Goal: Obtain resource: Obtain resource

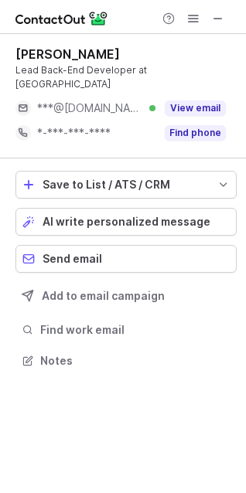
scroll to position [8, 8]
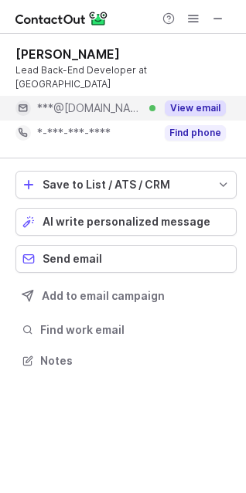
click at [220, 101] on button "View email" at bounding box center [195, 108] width 61 height 15
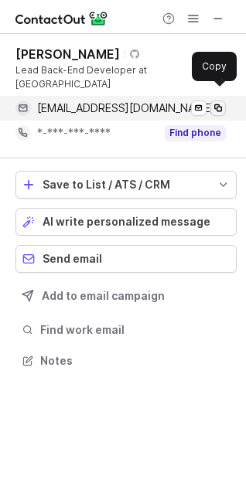
click at [220, 102] on span at bounding box center [218, 108] width 12 height 12
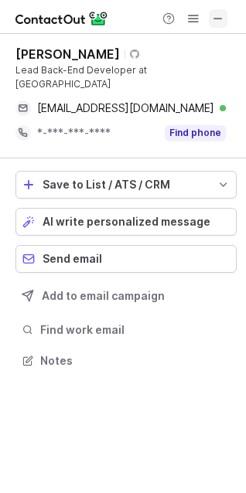
click at [222, 21] on span at bounding box center [218, 18] width 12 height 12
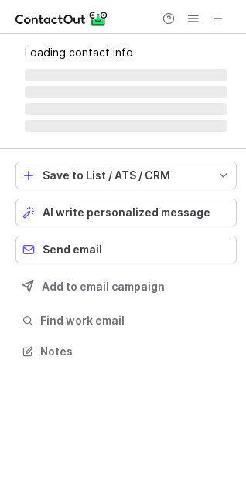
scroll to position [360, 246]
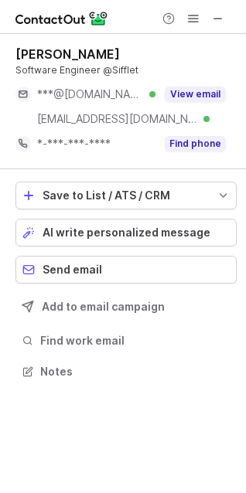
click at [210, 93] on button "View email" at bounding box center [195, 94] width 61 height 15
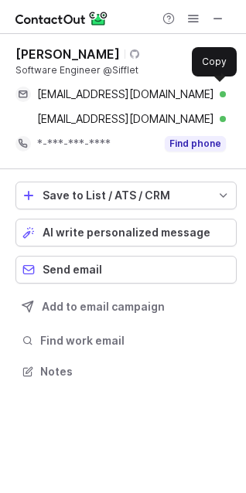
click at [210, 93] on div "sebbreton0@gmail.com Verified" at bounding box center [131, 94] width 189 height 14
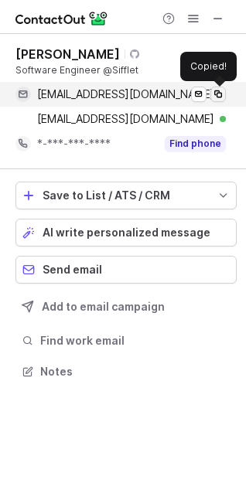
click at [224, 93] on button at bounding box center [217, 94] width 15 height 15
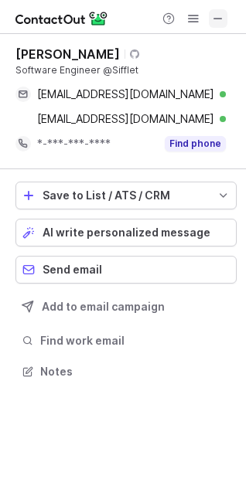
click at [212, 22] on span at bounding box center [218, 18] width 12 height 12
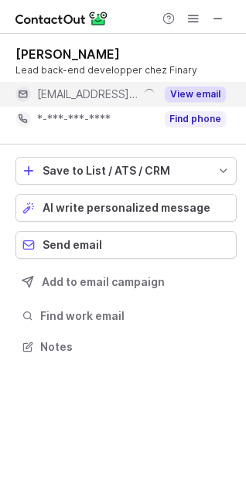
scroll to position [8, 8]
click at [203, 95] on button "View email" at bounding box center [195, 94] width 61 height 15
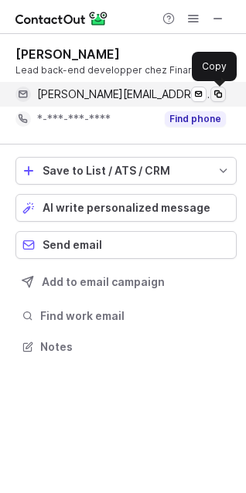
click at [213, 94] on span at bounding box center [218, 94] width 12 height 12
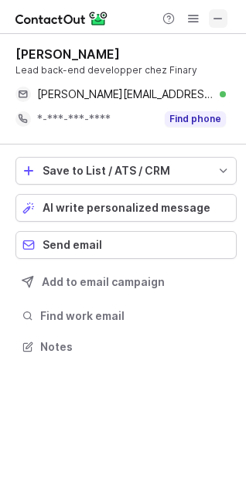
click at [223, 12] on span at bounding box center [218, 18] width 12 height 12
